Goal: Communication & Community: Answer question/provide support

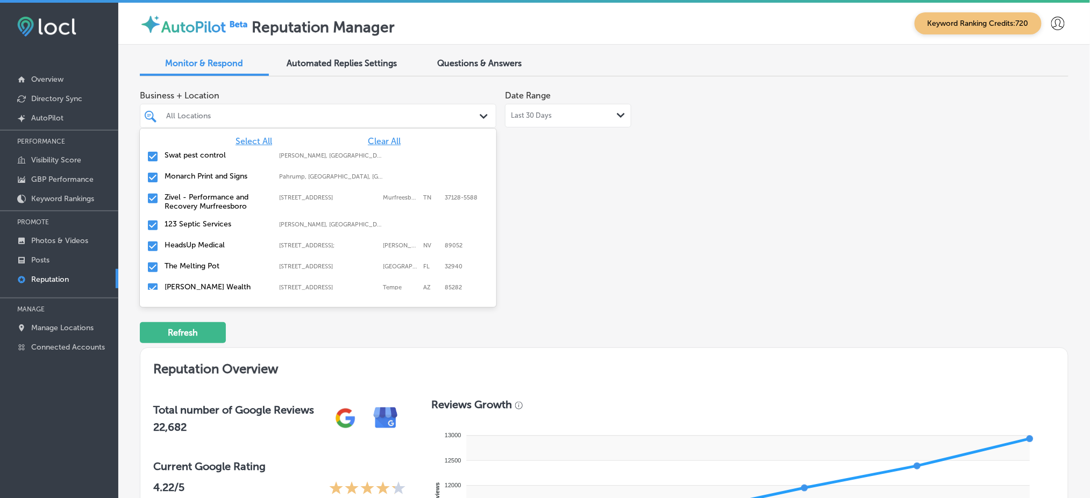
click at [210, 104] on div "All Locations Path Created with Sketch." at bounding box center [318, 116] width 356 height 24
click at [374, 141] on span "Clear All" at bounding box center [384, 141] width 33 height 10
type textarea "x"
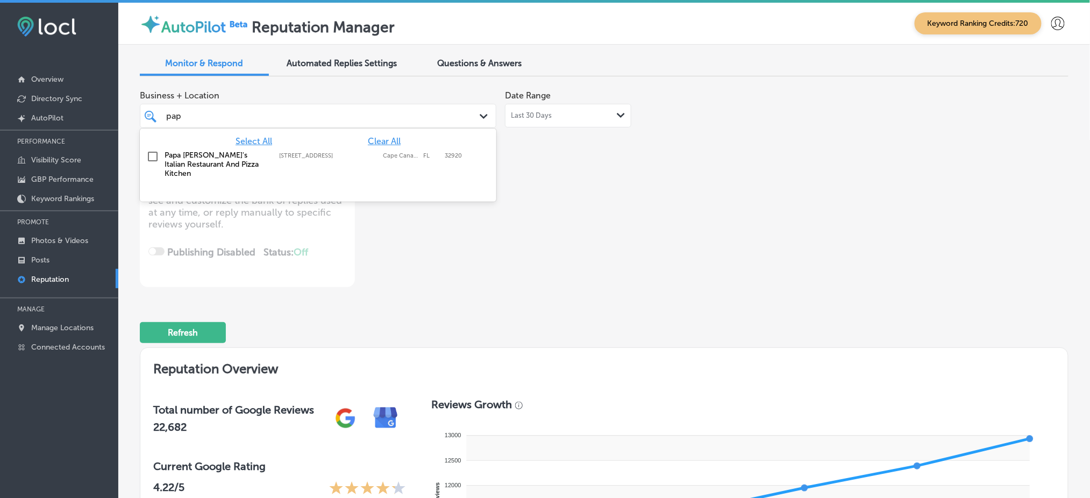
type input "papa"
click at [323, 160] on div "Papa [PERSON_NAME]'s Italian Restaurant And Pizza Kitchen [STREET_ADDRESS] [STR…" at bounding box center [293, 164] width 259 height 27
type textarea "x"
type input "papa"
click at [573, 225] on div "Business + Location option [STREET_ADDRESS]. option [STREET_ADDRESS]. 2 results…" at bounding box center [418, 186] width 557 height 202
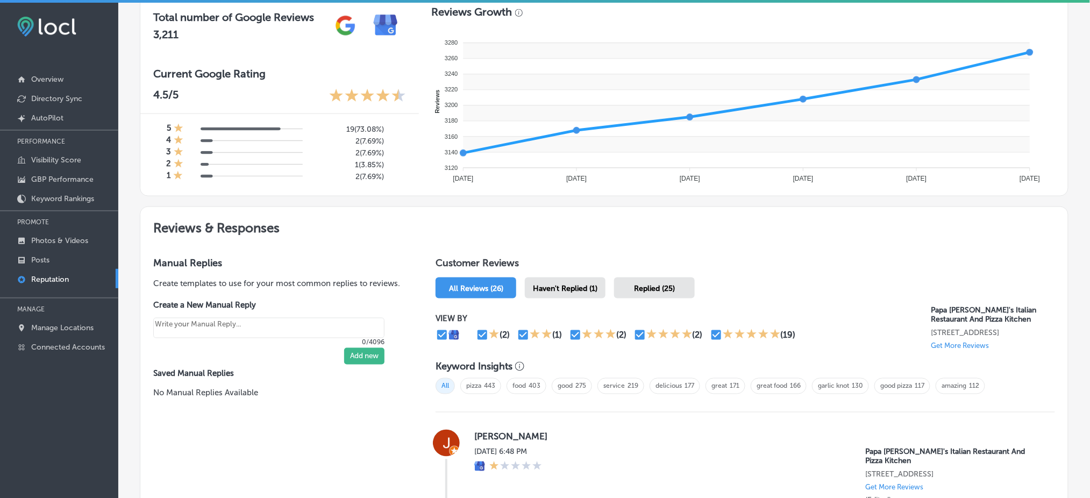
scroll to position [397, 0]
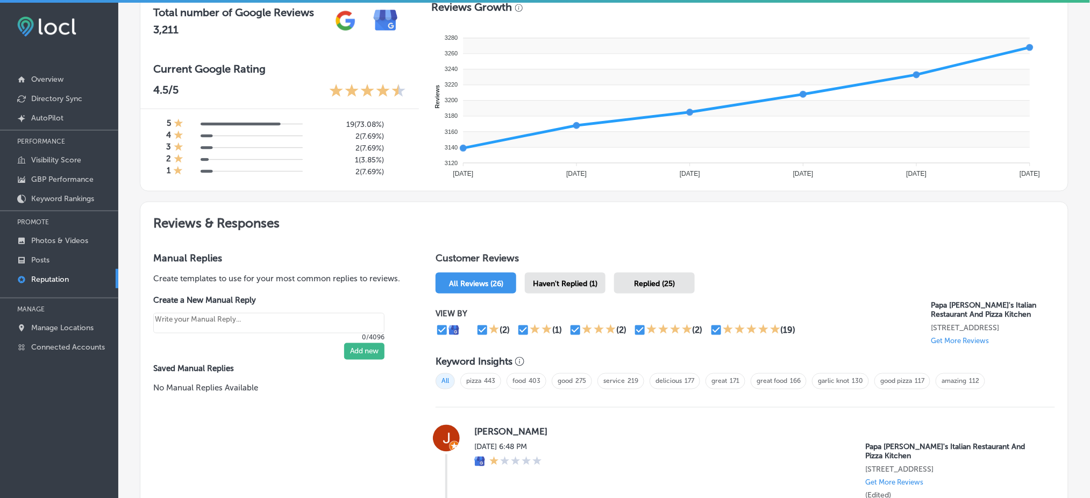
click at [560, 274] on div "Haven't Replied (1)" at bounding box center [565, 283] width 81 height 21
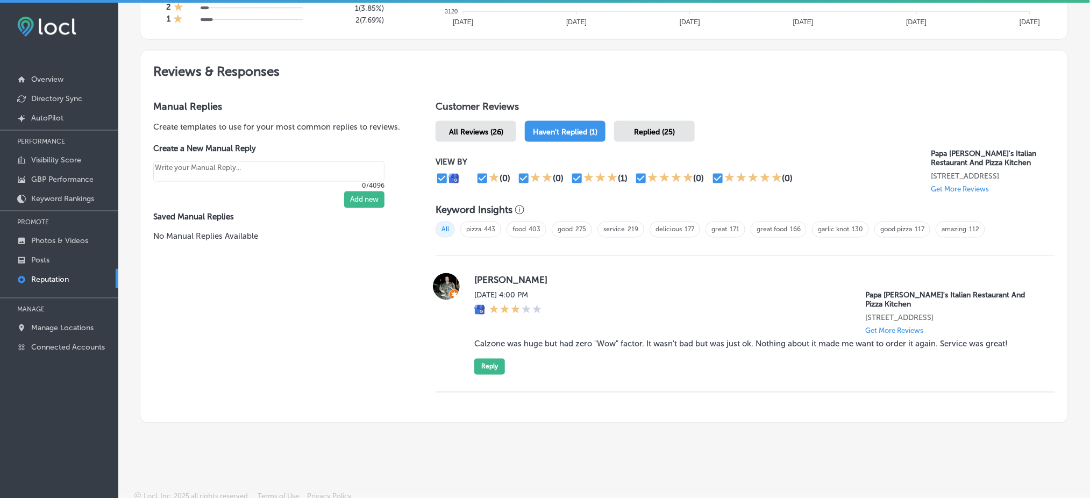
scroll to position [552, 0]
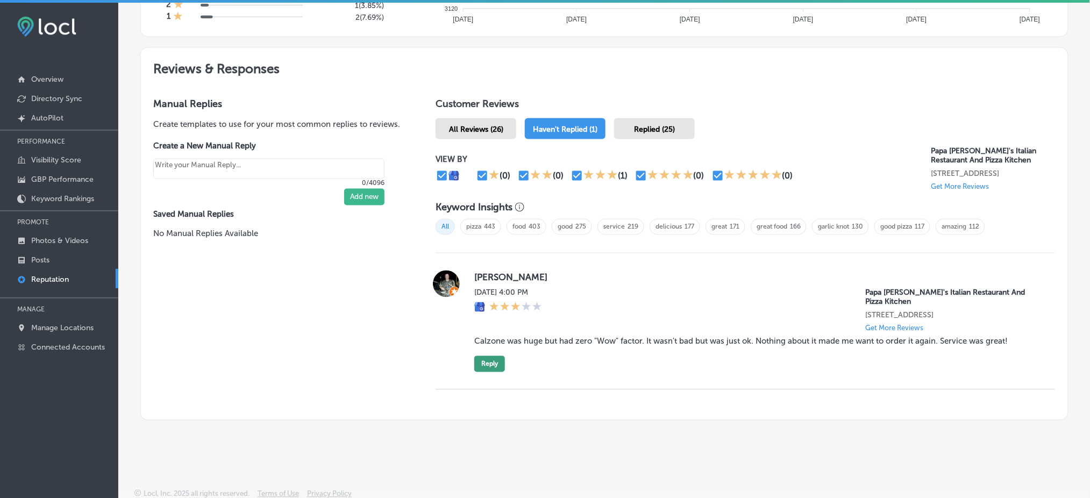
click at [489, 356] on button "Reply" at bounding box center [489, 364] width 31 height 16
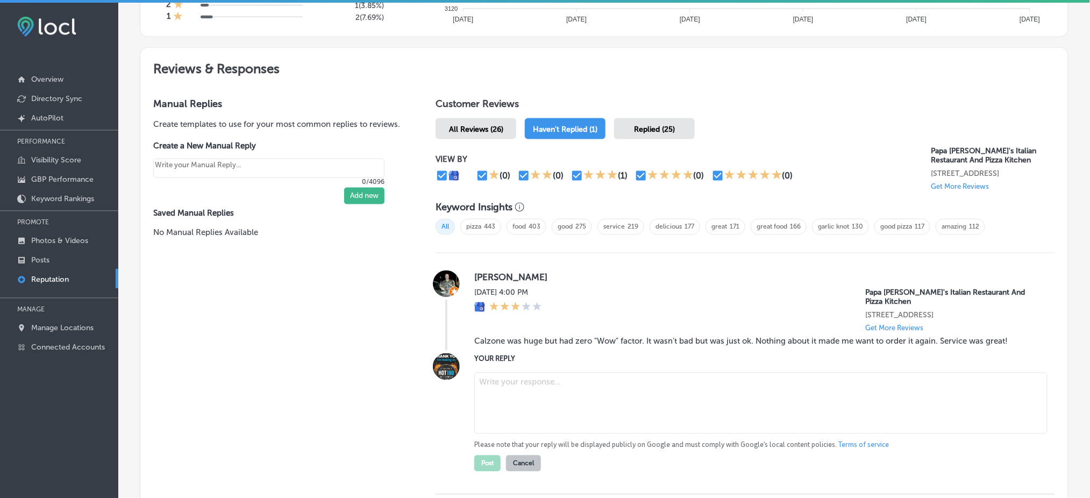
type textarea "x"
click at [552, 394] on textarea at bounding box center [760, 403] width 573 height 61
type textarea "V"
paste textarea "Thanks so much for your feedback! We're glad to hear you had a great experience…"
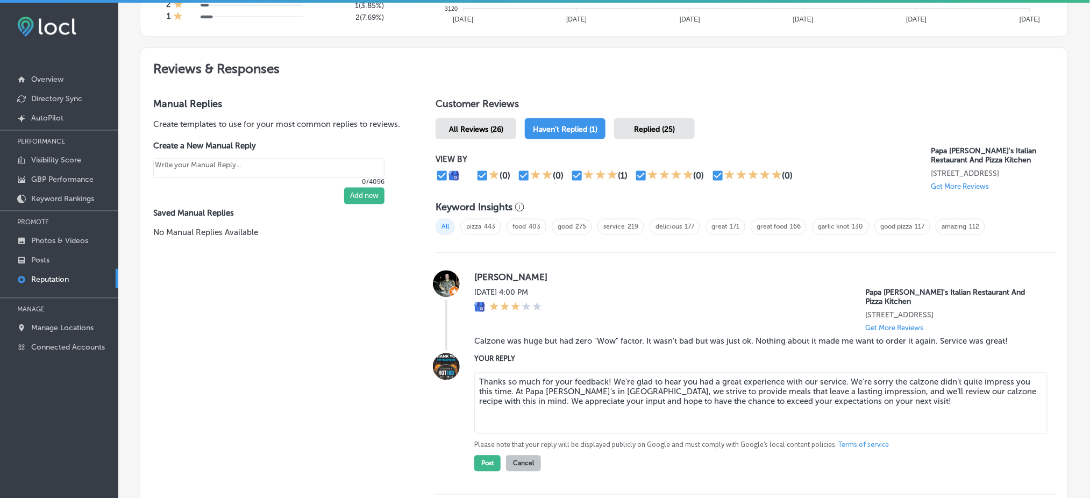
click at [605, 377] on textarea "Thanks so much for your feedback! We're glad to hear you had a great experience…" at bounding box center [760, 403] width 573 height 61
type textarea "Thanks so much for your feedback, [PERSON_NAME]! We're glad to hear you had a g…"
drag, startPoint x: 345, startPoint y: 357, endPoint x: 405, endPoint y: 364, distance: 61.1
click at [405, 364] on div "Manual Replies Create templates to use for your most common replies to reviews.…" at bounding box center [277, 305] width 274 height 440
click at [480, 469] on div "[PERSON_NAME] [DATE] 4:00 PM Papa [PERSON_NAME]'s Italian Restaurant And Pizza …" at bounding box center [744, 373] width 619 height 241
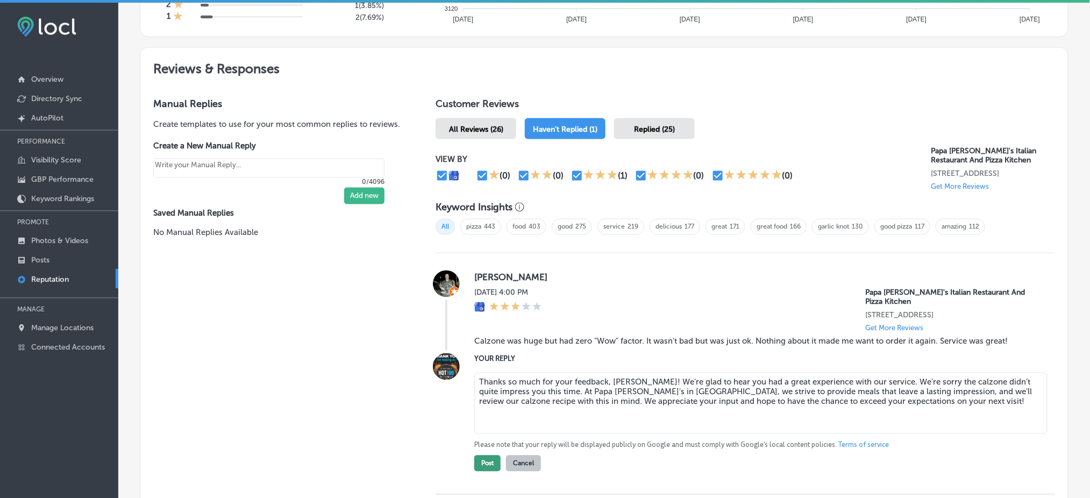
click at [482, 465] on button "Post" at bounding box center [487, 463] width 26 height 16
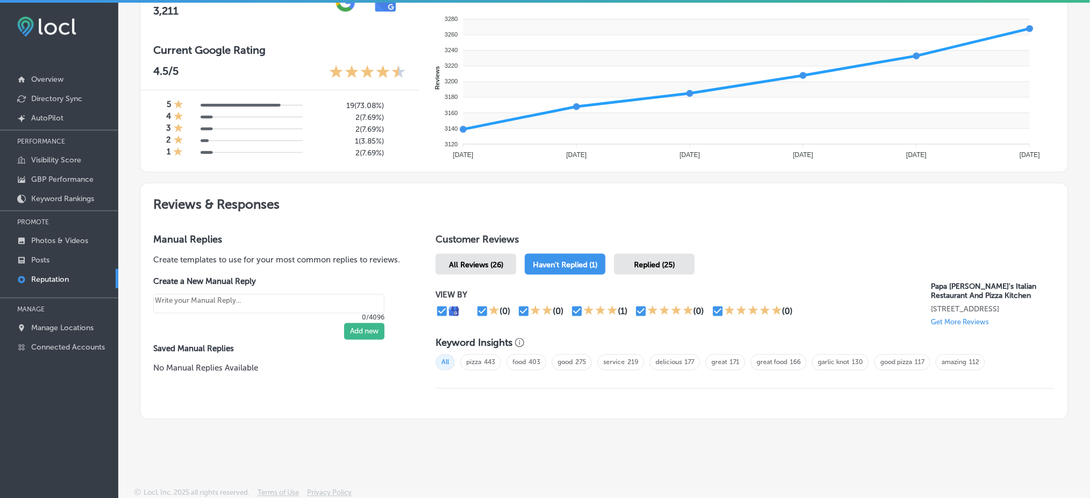
scroll to position [2, 0]
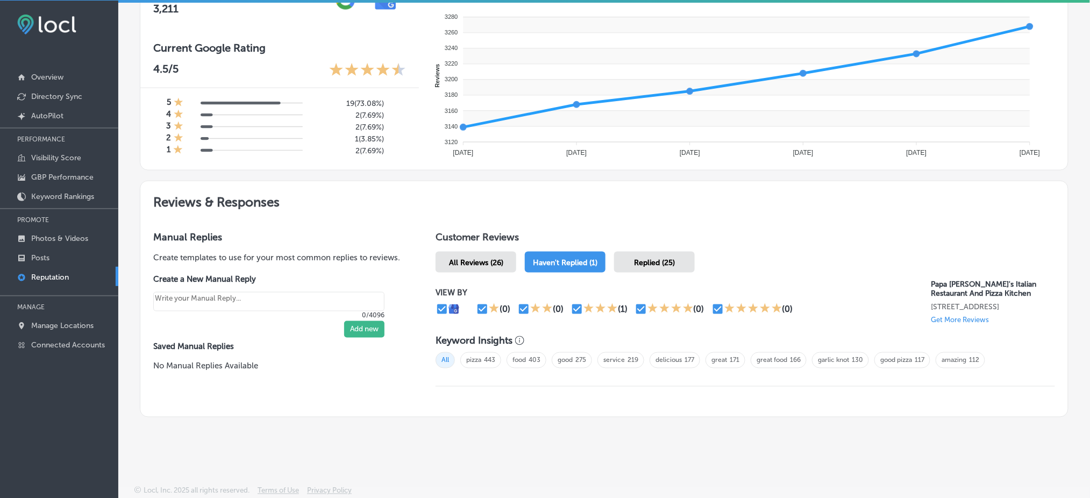
click at [499, 263] on div "All Reviews (26)" at bounding box center [475, 262] width 81 height 21
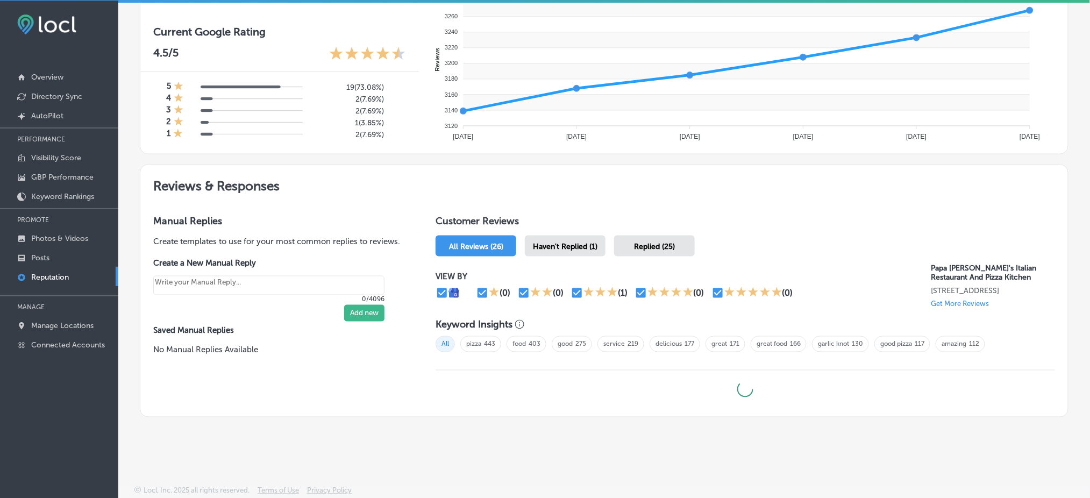
type textarea "x"
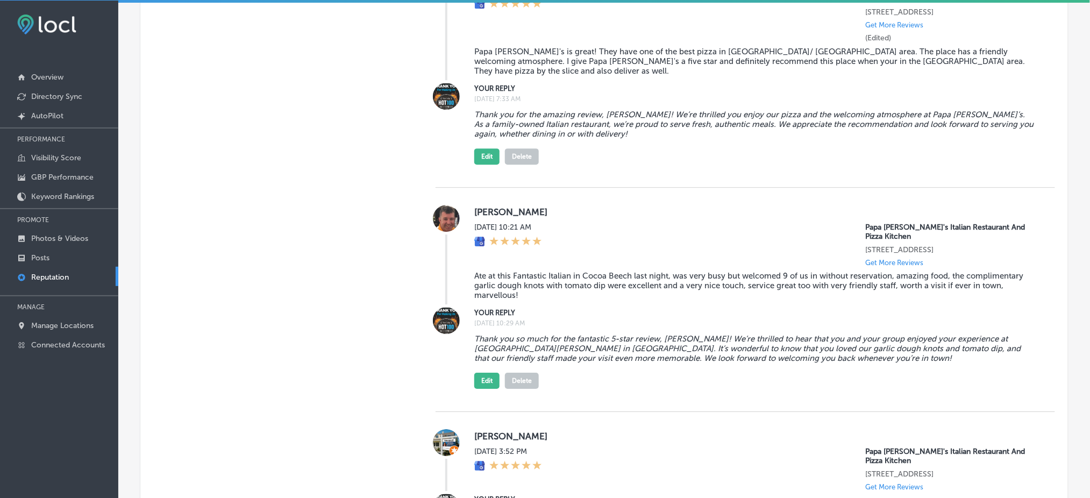
scroll to position [1110, 0]
click at [478, 374] on button "Edit" at bounding box center [486, 380] width 25 height 16
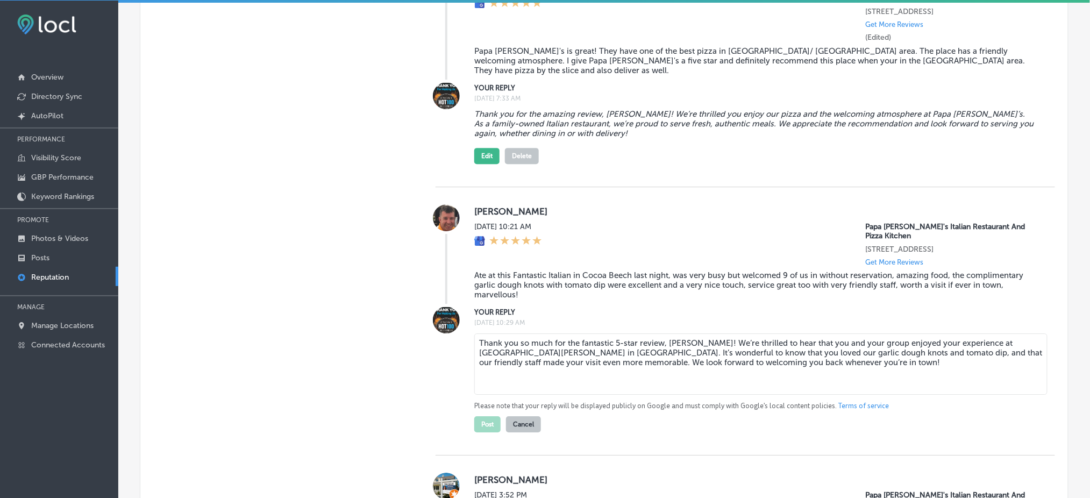
click at [525, 348] on textarea "Thank you so much for the fantastic 5-star review, [PERSON_NAME]! We’re thrille…" at bounding box center [760, 363] width 573 height 61
type textarea "Thank you so much for the fantastic 5-star review, [PERSON_NAME]! We’re thrille…"
click at [489, 416] on button "Post" at bounding box center [487, 424] width 26 height 16
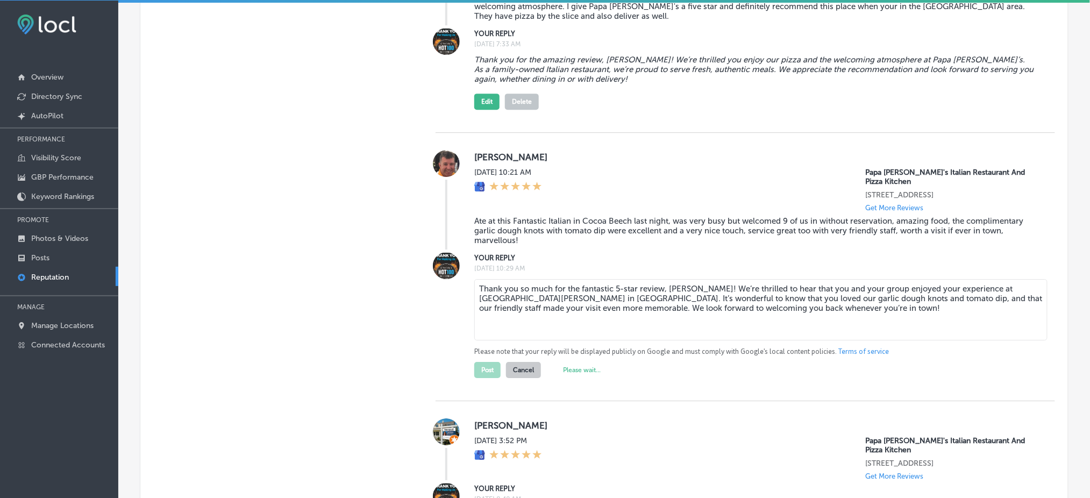
type textarea "x"
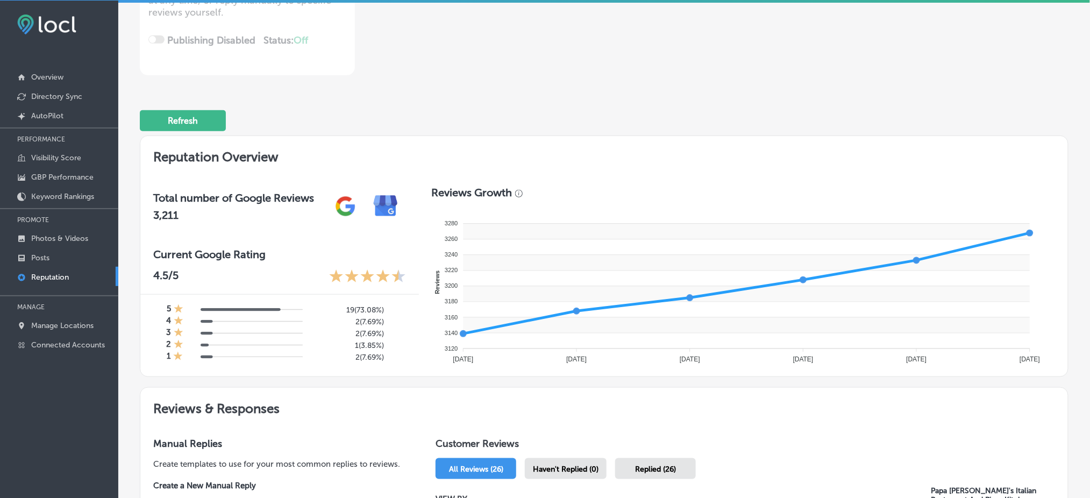
scroll to position [0, 0]
